Goal: Communication & Community: Share content

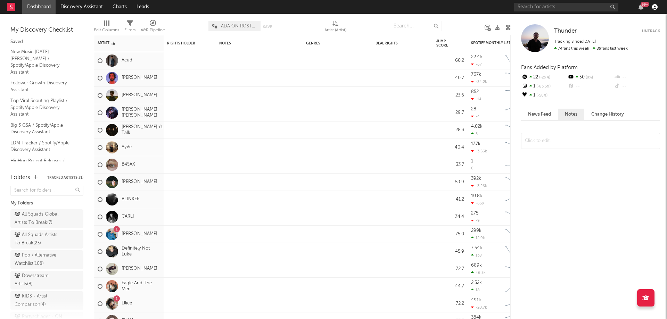
click at [656, 6] on icon "button" at bounding box center [655, 7] width 6 height 6
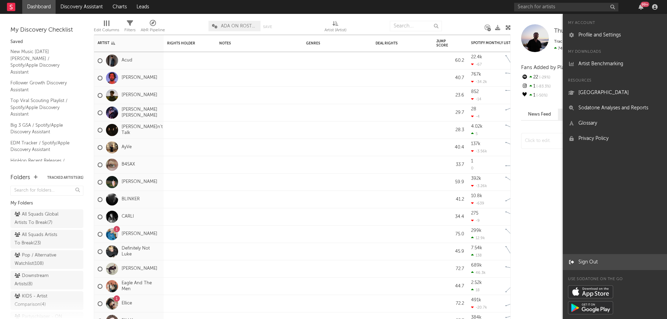
click at [589, 263] on link "Sign Out" at bounding box center [615, 262] width 104 height 15
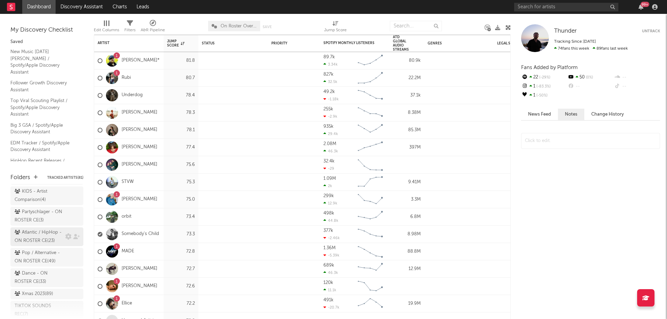
scroll to position [106, 0]
click at [73, 258] on icon at bounding box center [76, 255] width 7 height 5
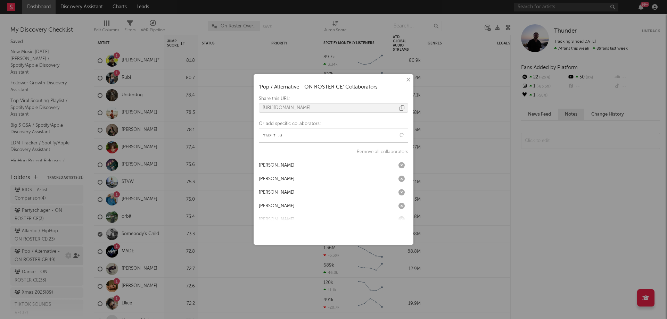
type input "[PERSON_NAME]"
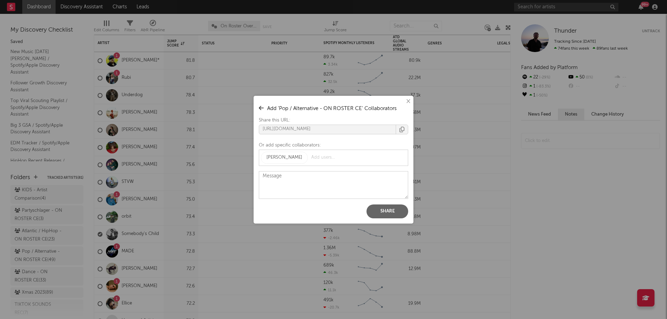
click at [381, 211] on button "Share" at bounding box center [387, 212] width 42 height 14
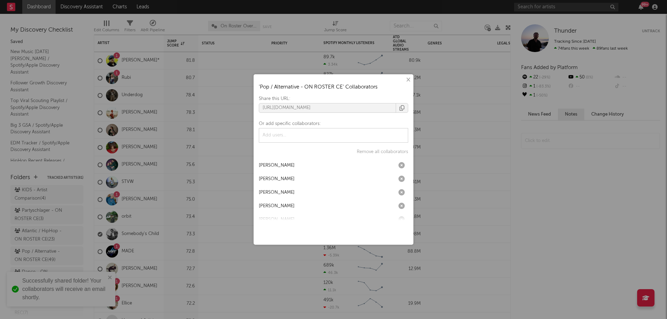
click at [410, 78] on button "×" at bounding box center [408, 80] width 8 height 8
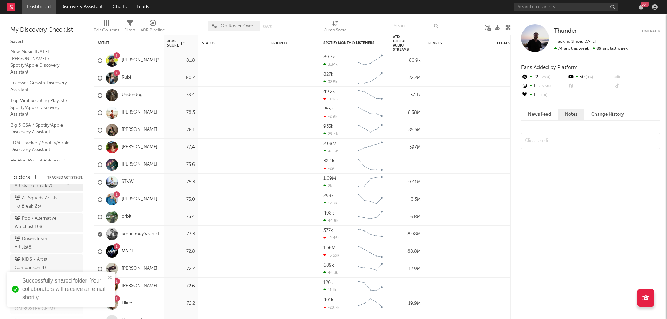
scroll to position [37, 0]
click at [35, 220] on div "Pop / Alternative Watchlist ( 108 )" at bounding box center [39, 222] width 49 height 17
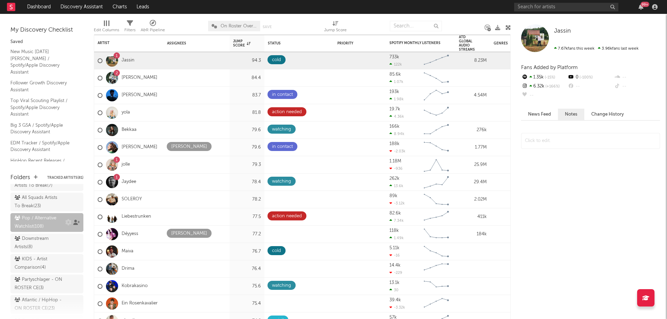
click at [73, 223] on icon at bounding box center [76, 222] width 7 height 5
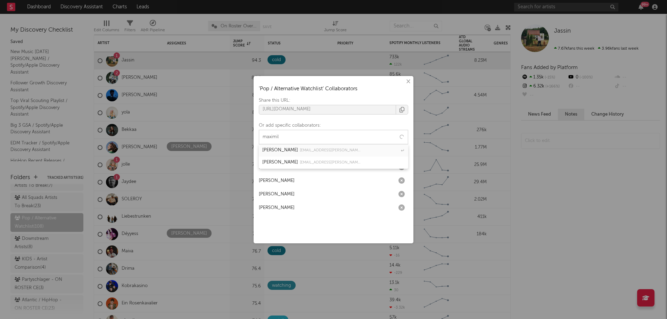
type input "maximili"
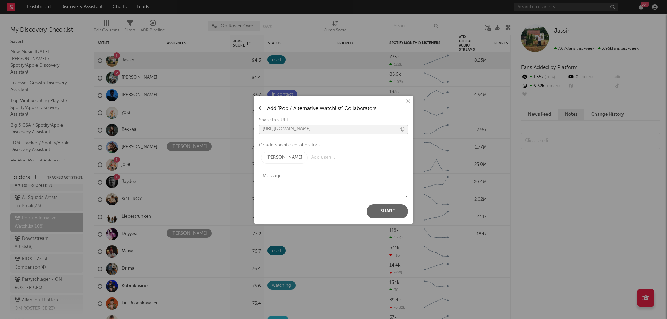
click at [391, 208] on button "Share" at bounding box center [387, 212] width 42 height 14
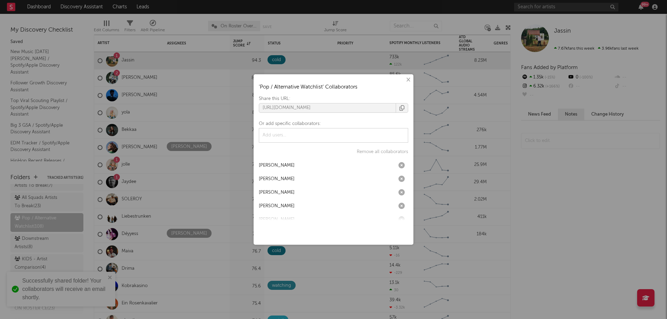
scroll to position [10, 0]
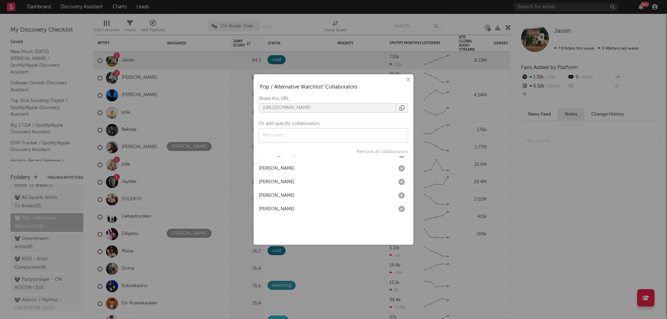
click at [409, 82] on button "×" at bounding box center [408, 80] width 8 height 8
